Goal: Task Accomplishment & Management: Use online tool/utility

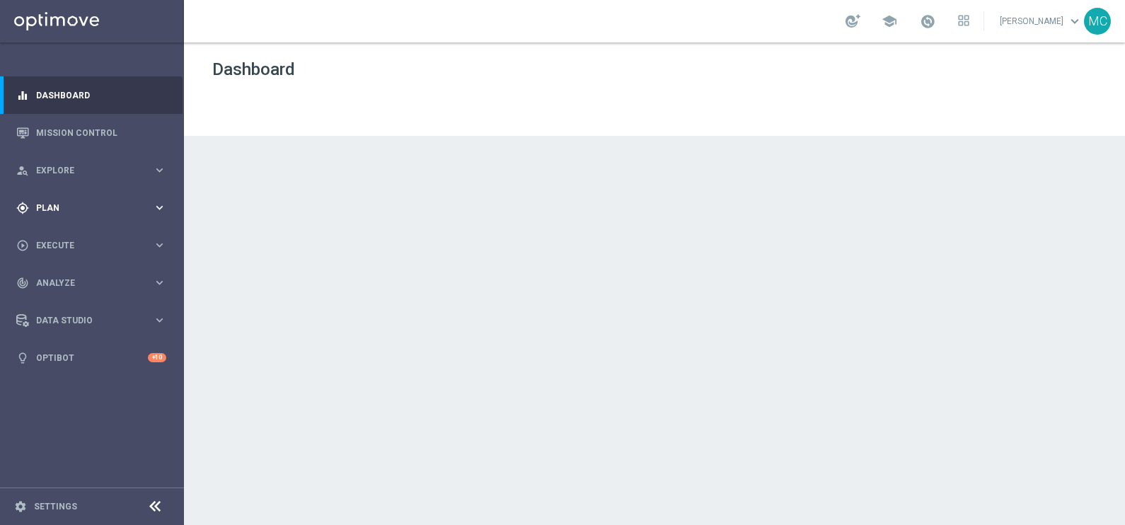
click at [163, 202] on icon "keyboard_arrow_right" at bounding box center [159, 207] width 13 height 13
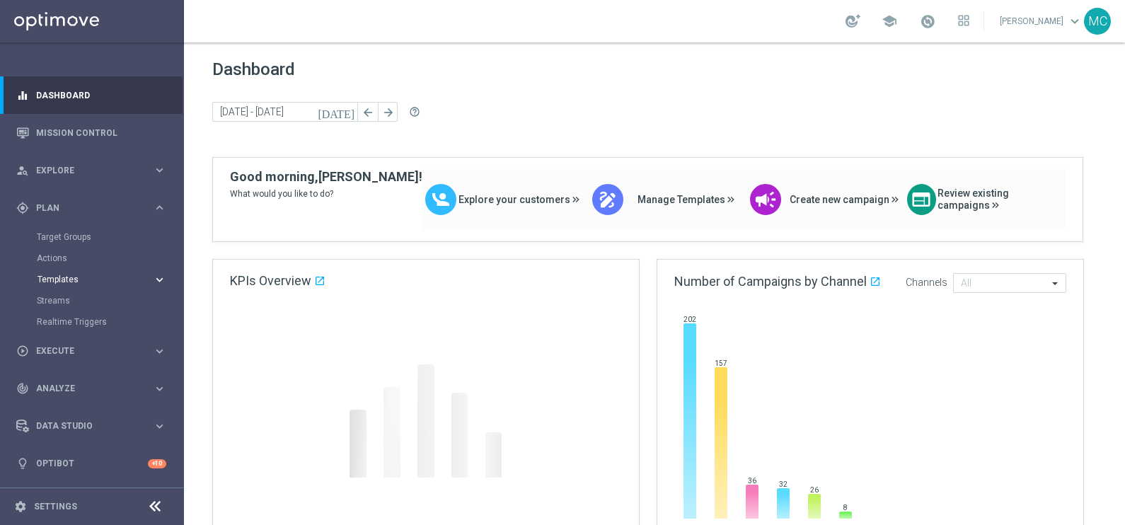
click at [58, 279] on span "Templates" at bounding box center [87, 279] width 101 height 8
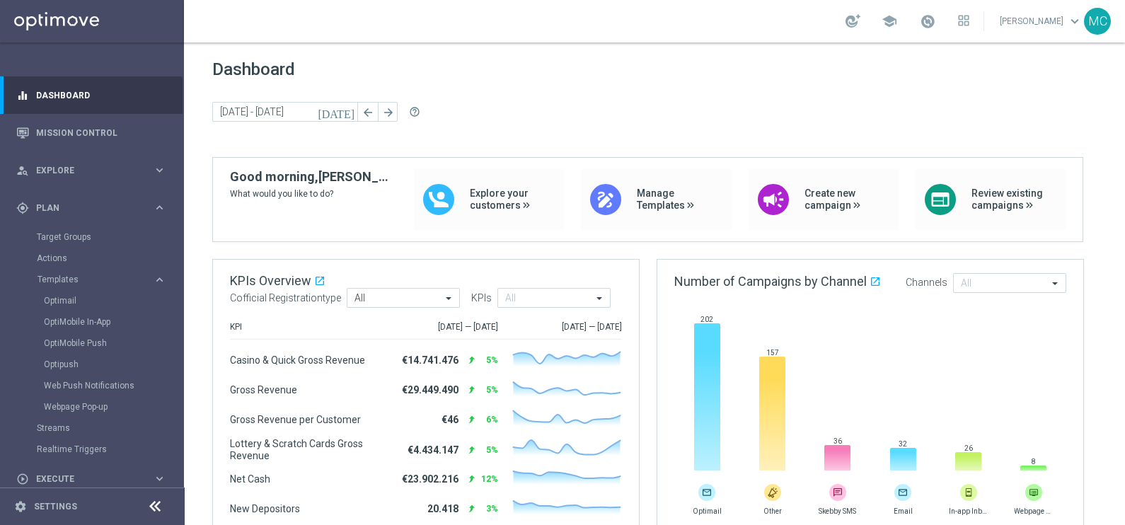
click at [40, 299] on section "Optimail OptiMobile In-App OptiMobile Push Optipush Web Push Notifications Webp…" at bounding box center [110, 353] width 146 height 127
click at [54, 301] on link "Optimail" at bounding box center [95, 300] width 103 height 11
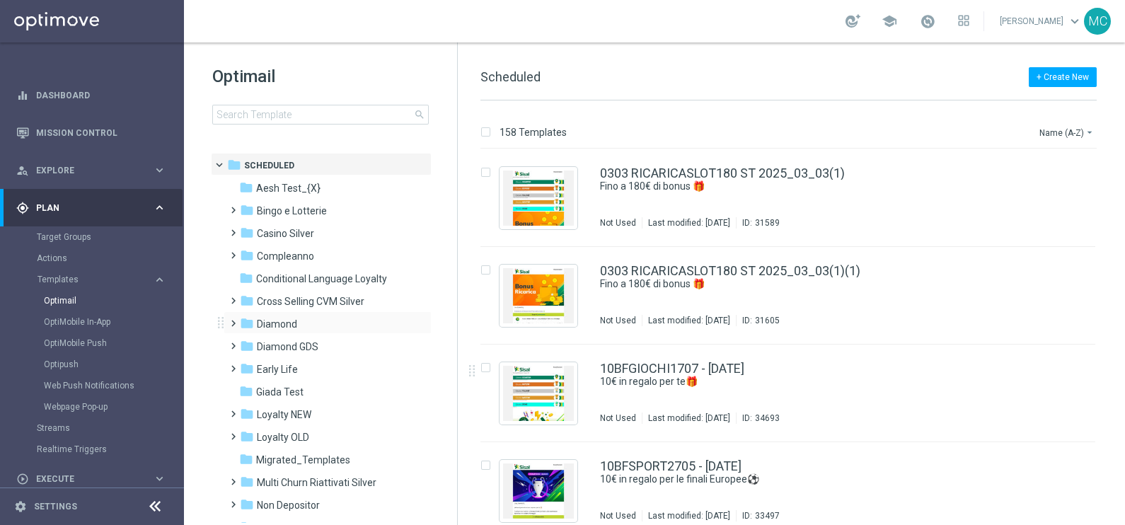
click at [232, 320] on span at bounding box center [230, 317] width 6 height 6
click at [248, 365] on span at bounding box center [244, 362] width 6 height 6
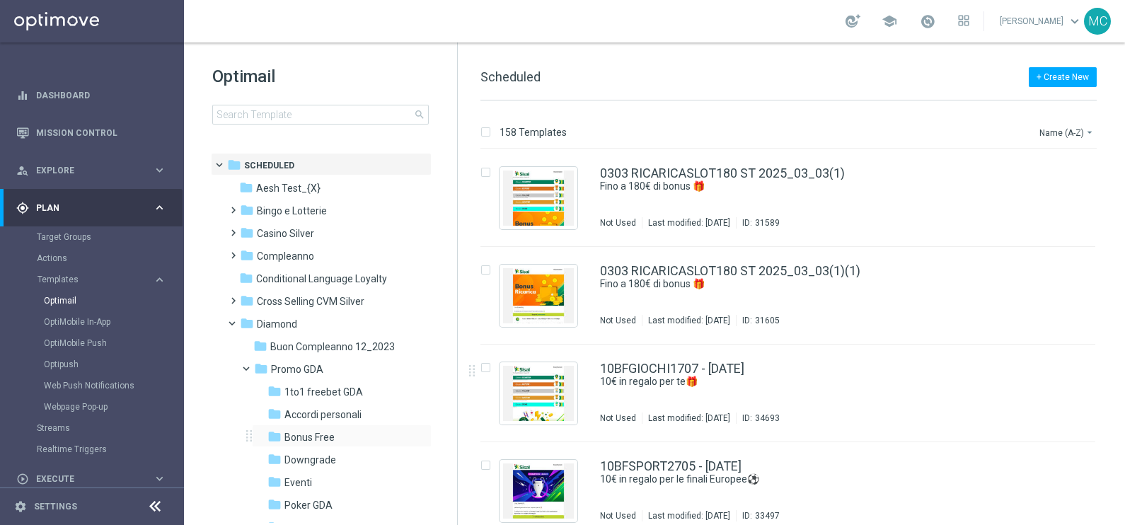
scroll to position [88, 0]
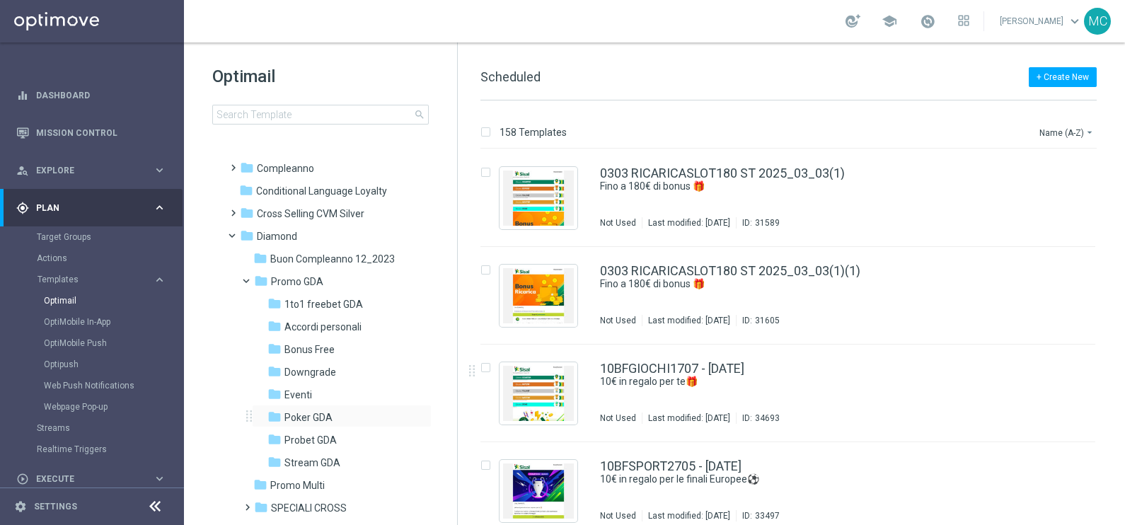
click at [308, 407] on div "folder Poker GDA more_vert" at bounding box center [342, 416] width 180 height 23
click at [309, 413] on span "Poker GDA" at bounding box center [308, 417] width 48 height 13
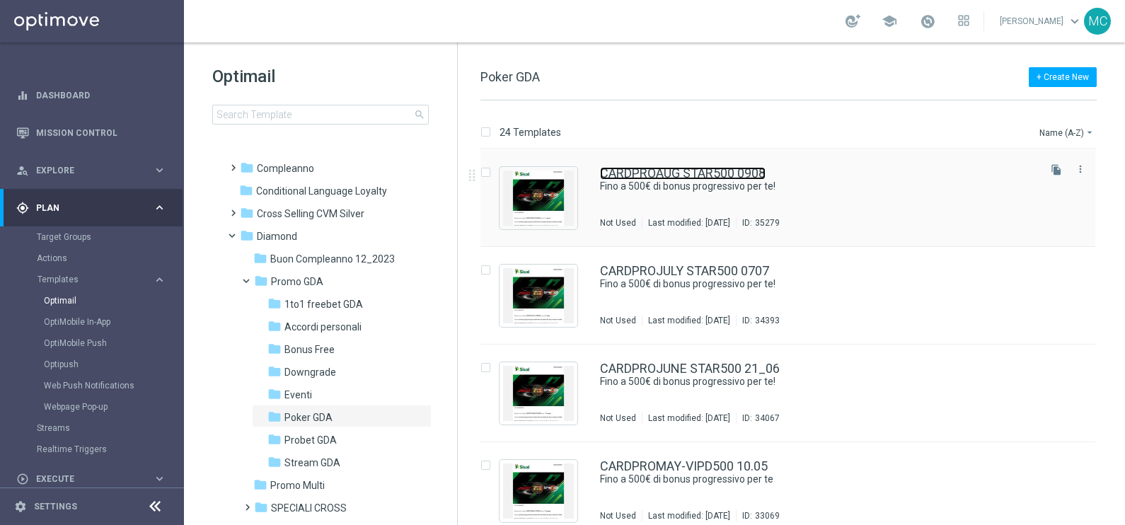
click at [726, 170] on link "CARDPROAUG STAR500 0908" at bounding box center [683, 173] width 166 height 13
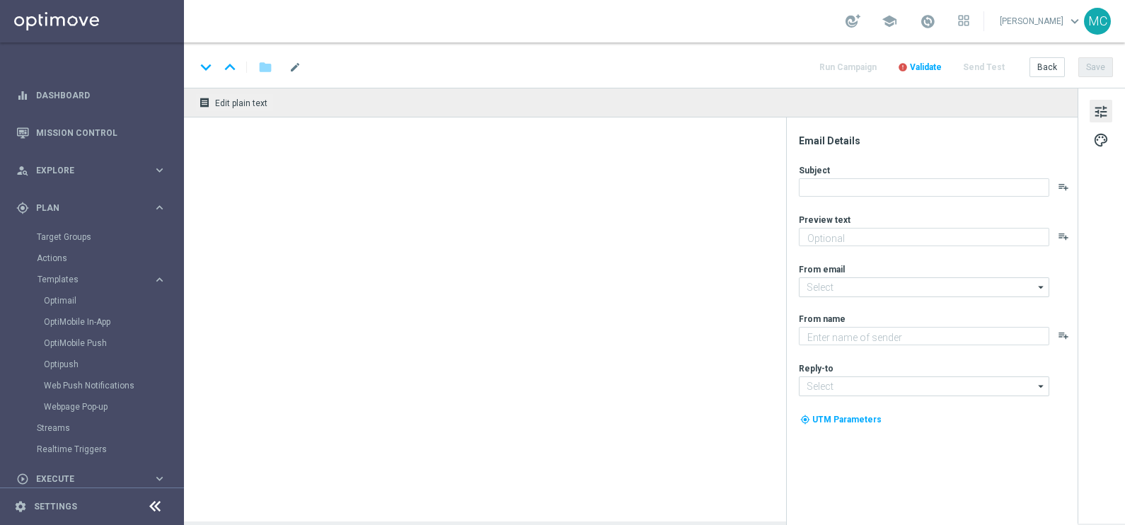
type textarea "Una super promo per te"
type input "[EMAIL_ADDRESS][DOMAIN_NAME]"
type textarea "Sisal"
type input "[EMAIL_ADDRESS][DOMAIN_NAME]"
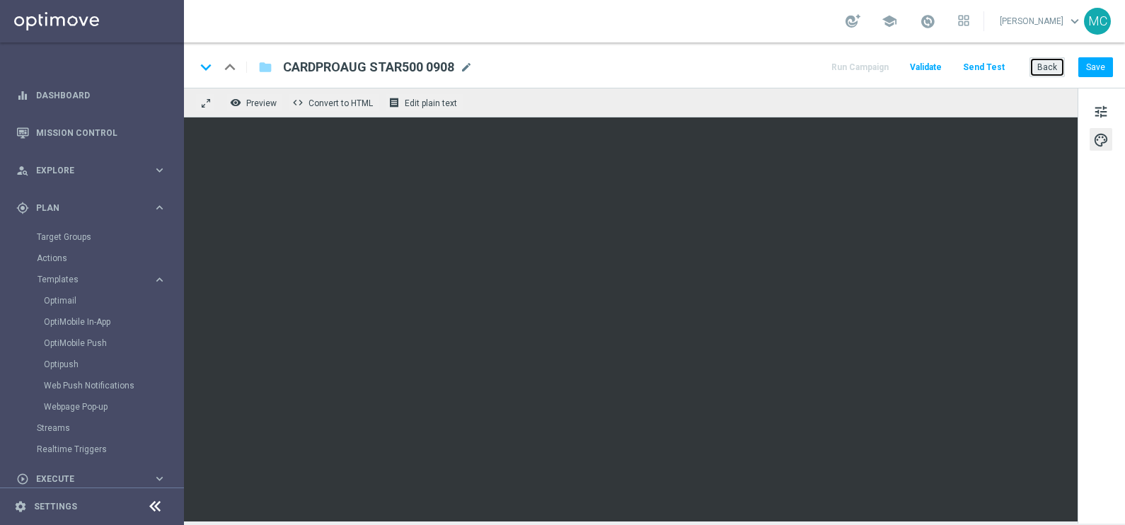
click at [1036, 69] on button "Back" at bounding box center [1046, 67] width 35 height 20
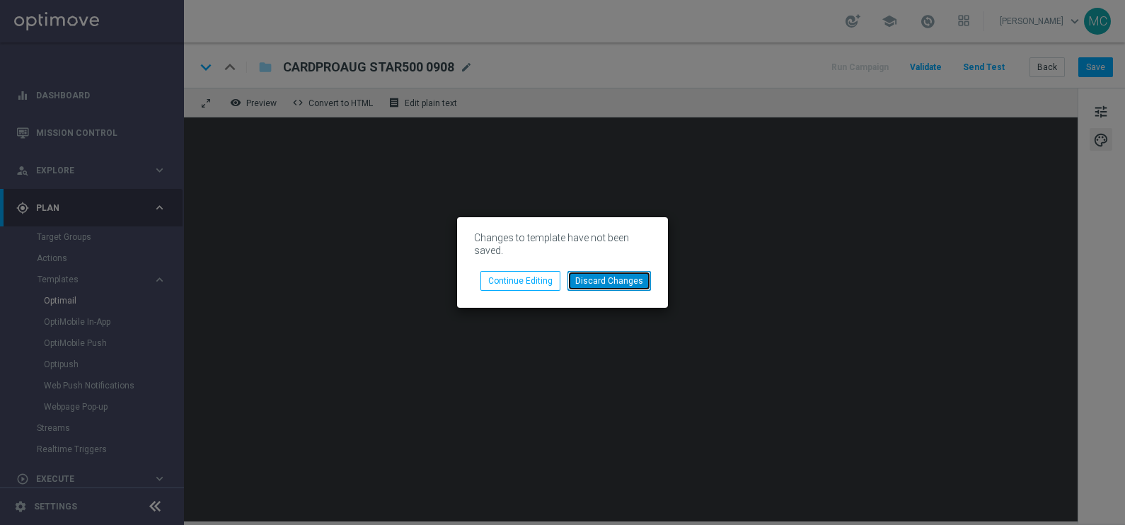
drag, startPoint x: 596, startPoint y: 279, endPoint x: 649, endPoint y: 332, distance: 75.0
click at [597, 279] on button "Discard Changes" at bounding box center [608, 281] width 83 height 20
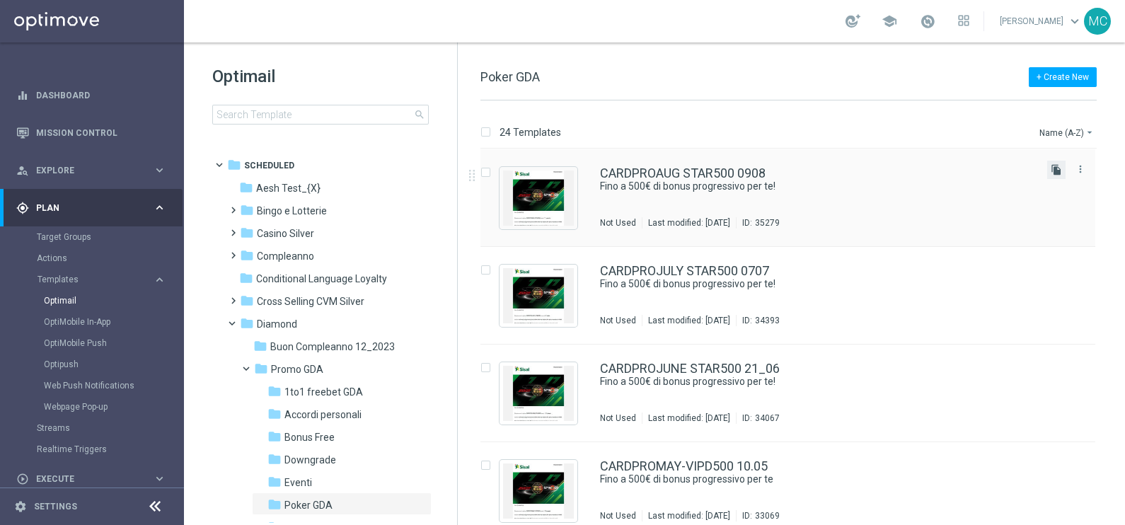
click at [1053, 171] on icon "file_copy" at bounding box center [1055, 169] width 11 height 11
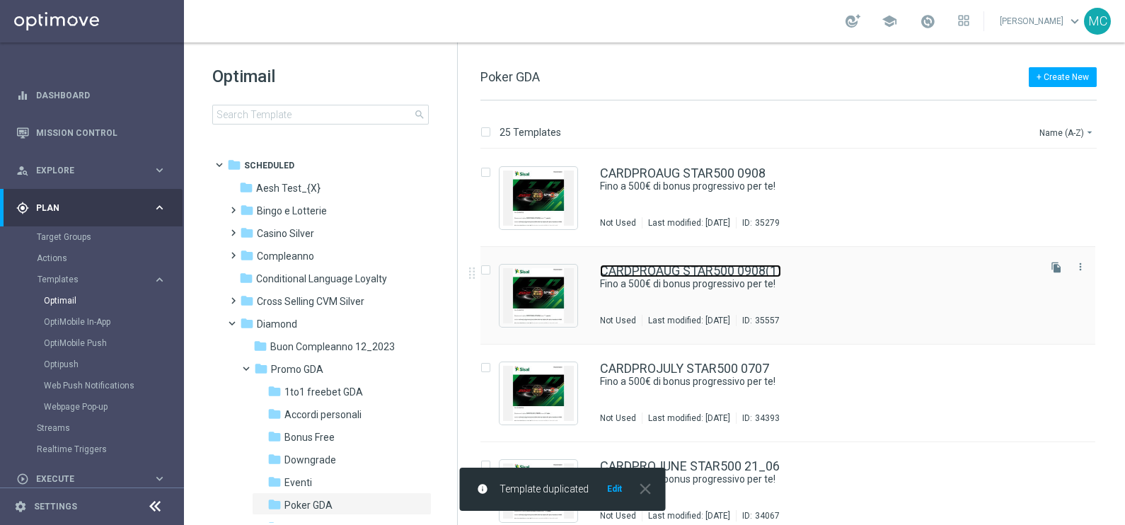
click at [699, 267] on link "CARDPROAUG STAR500 0908(1)" at bounding box center [690, 271] width 181 height 13
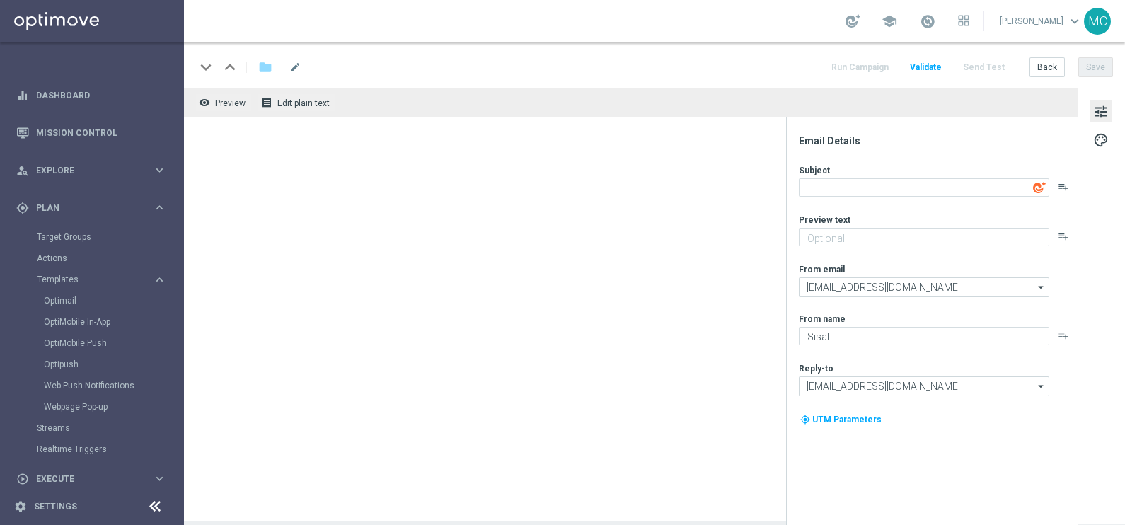
type textarea "Fino a 500€ di bonus progressivo per te!"
type textarea "Una super promo per te"
type input "[EMAIL_ADDRESS][DOMAIN_NAME]"
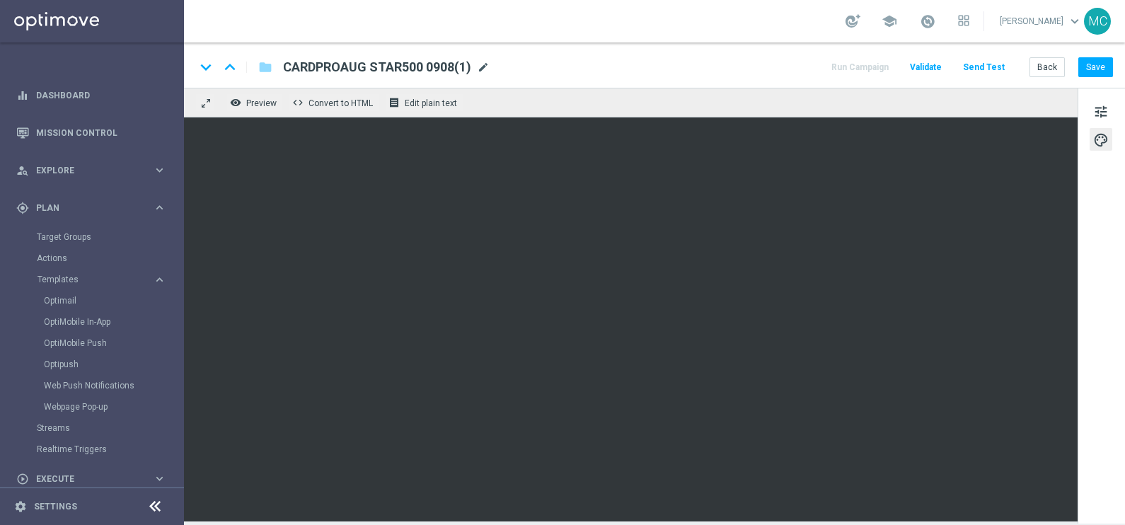
click at [481, 62] on span "mode_edit" at bounding box center [483, 67] width 13 height 13
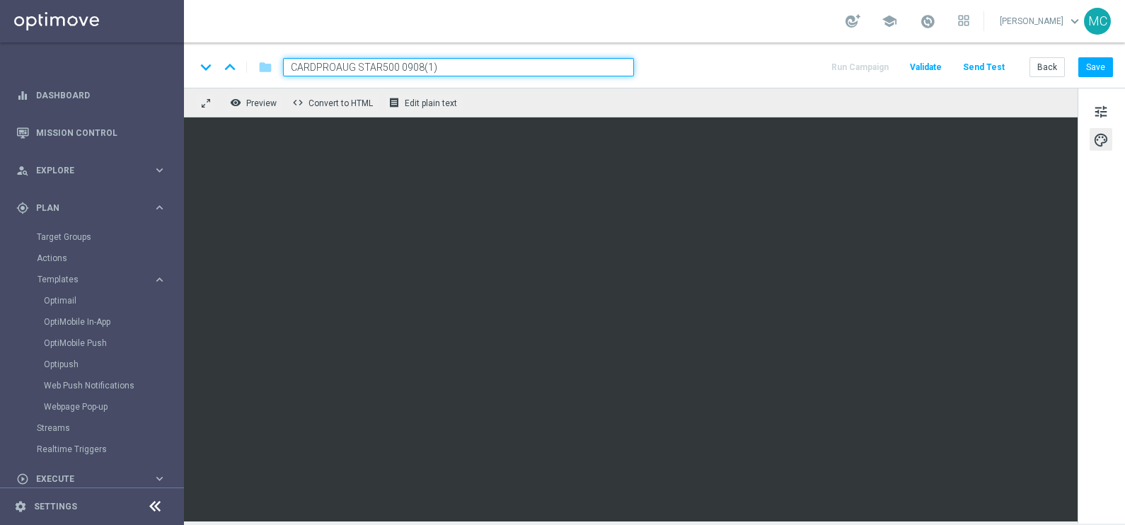
drag, startPoint x: 433, startPoint y: 66, endPoint x: 407, endPoint y: 66, distance: 26.2
click at [407, 66] on input "CARDPROAUG STAR500 0908(1)" at bounding box center [458, 67] width 351 height 18
click at [436, 66] on input "CARDPROAUG STAR500 0908(1)" at bounding box center [458, 67] width 351 height 18
click at [410, 64] on input "CARDPROAUG STAR500 0908" at bounding box center [458, 67] width 351 height 18
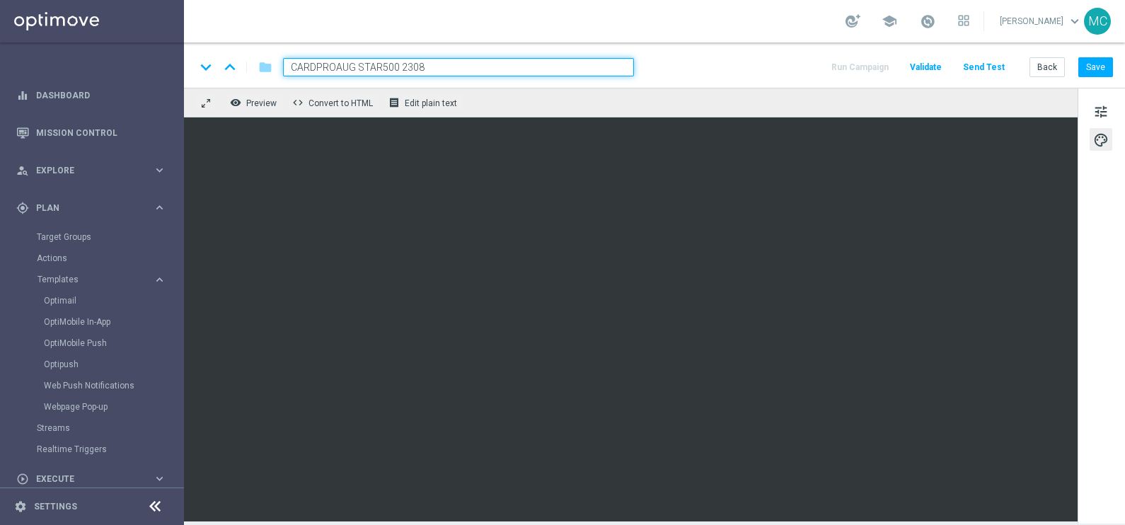
type input "CARDPROAUG STAR500 23.08"
click at [1095, 66] on button "Save" at bounding box center [1095, 67] width 35 height 20
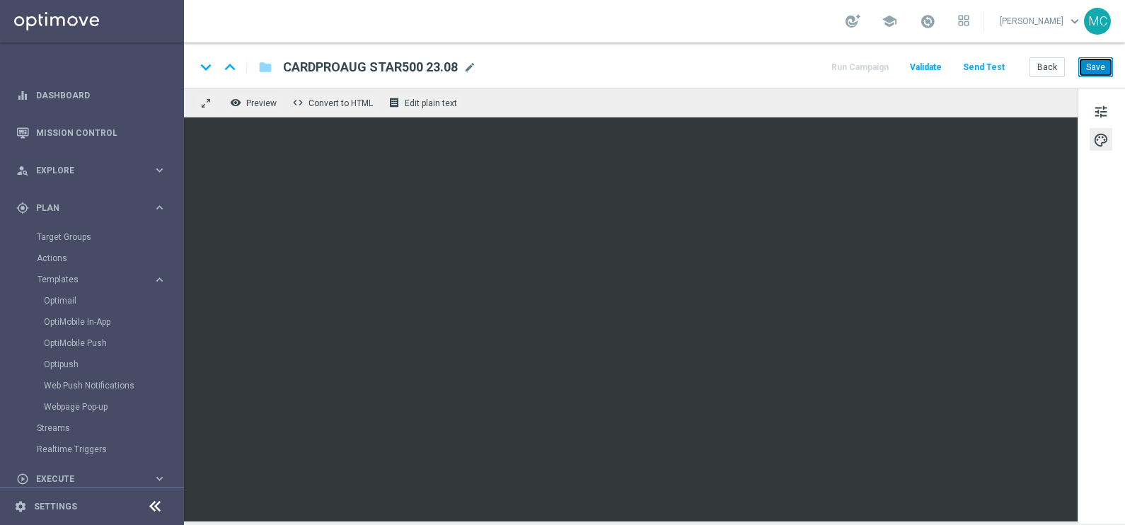
click at [1088, 67] on button "Save" at bounding box center [1095, 67] width 35 height 20
click at [1099, 66] on button "Save" at bounding box center [1095, 67] width 35 height 20
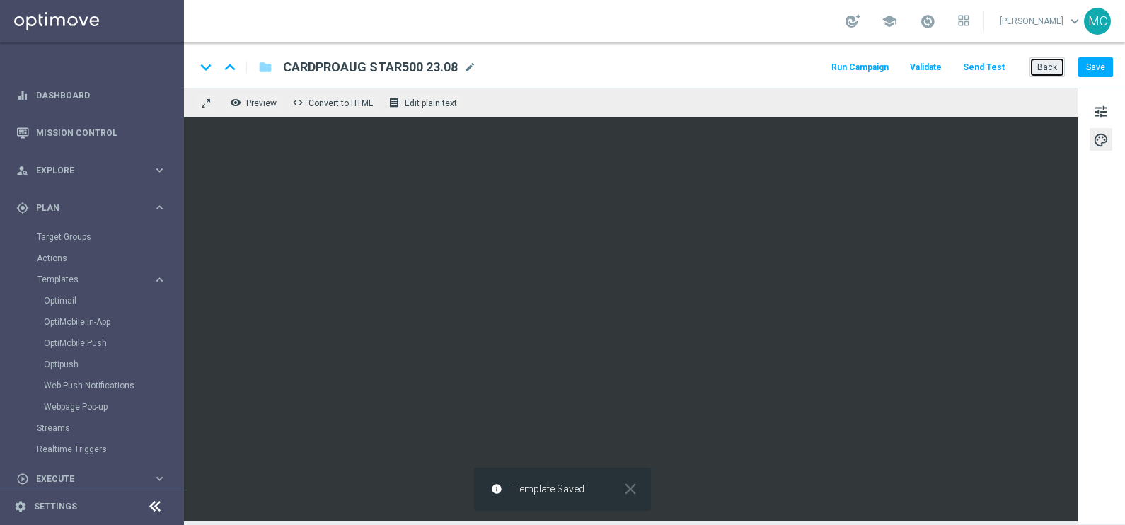
click at [1050, 62] on button "Back" at bounding box center [1046, 67] width 35 height 20
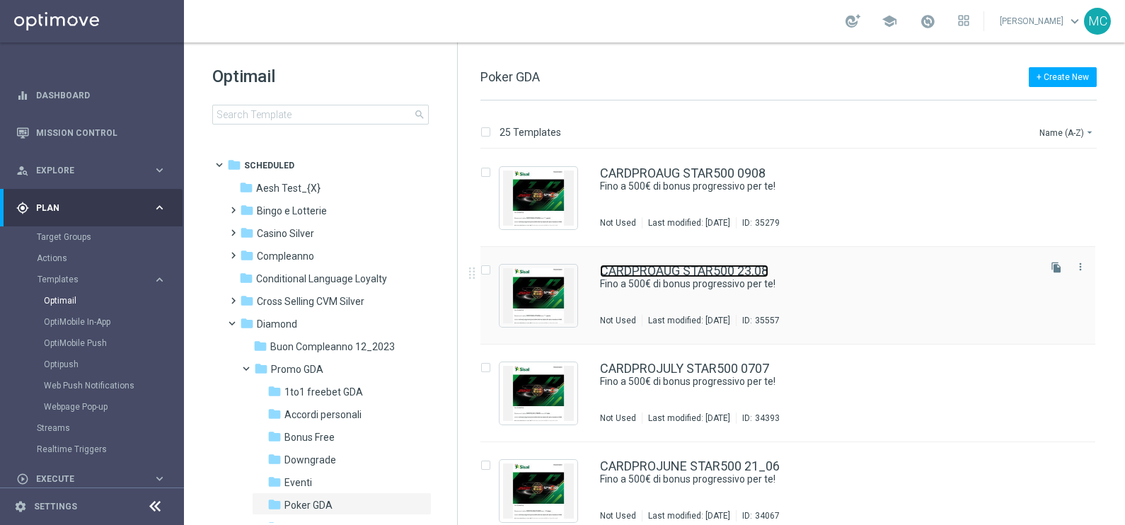
click at [650, 270] on link "CARDPROAUG STAR500 23.08" at bounding box center [684, 271] width 168 height 13
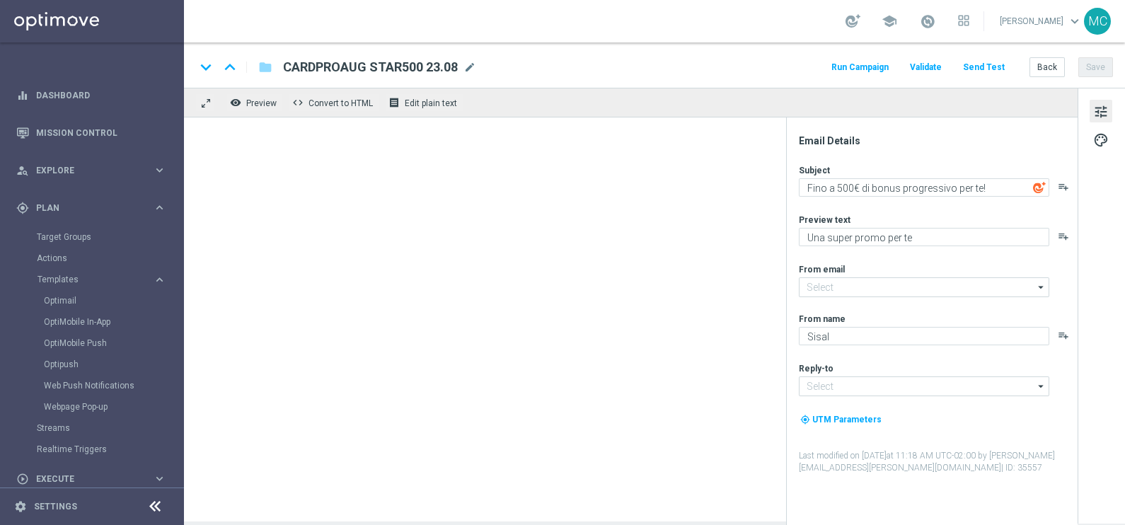
type input "[EMAIL_ADDRESS][DOMAIN_NAME]"
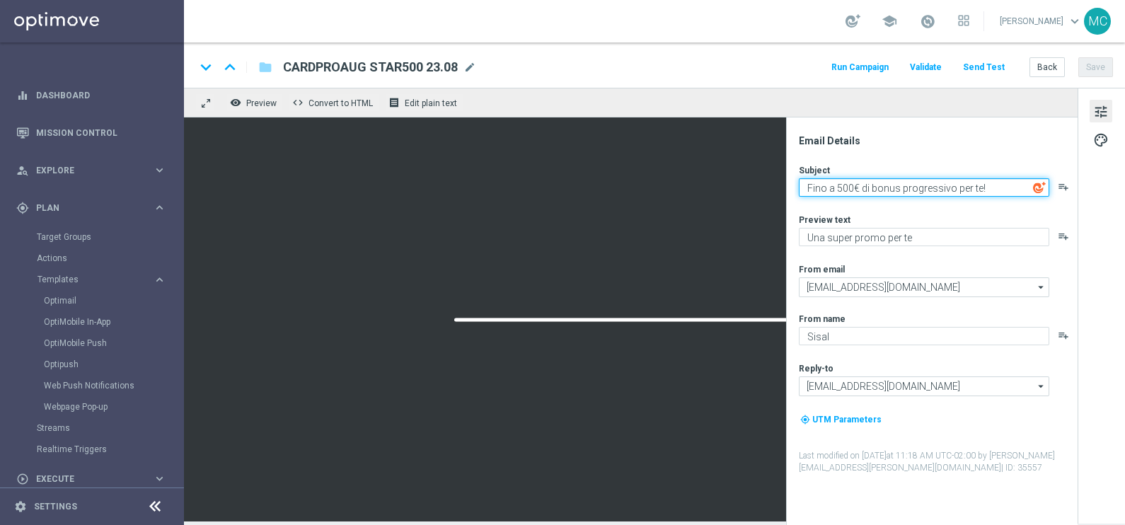
click at [996, 185] on textarea "Fino a 500€ di bonus progressivo per te!" at bounding box center [924, 187] width 250 height 18
type textarea "Fino a 500€ di bonus progressivo per te"
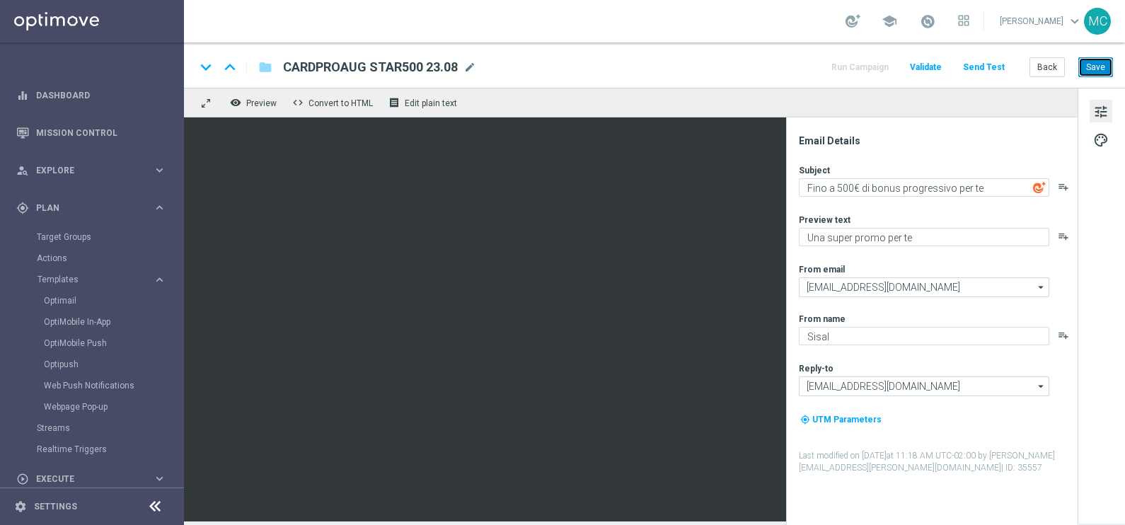
click at [1084, 67] on button "Save" at bounding box center [1095, 67] width 35 height 20
